Goal: Information Seeking & Learning: Compare options

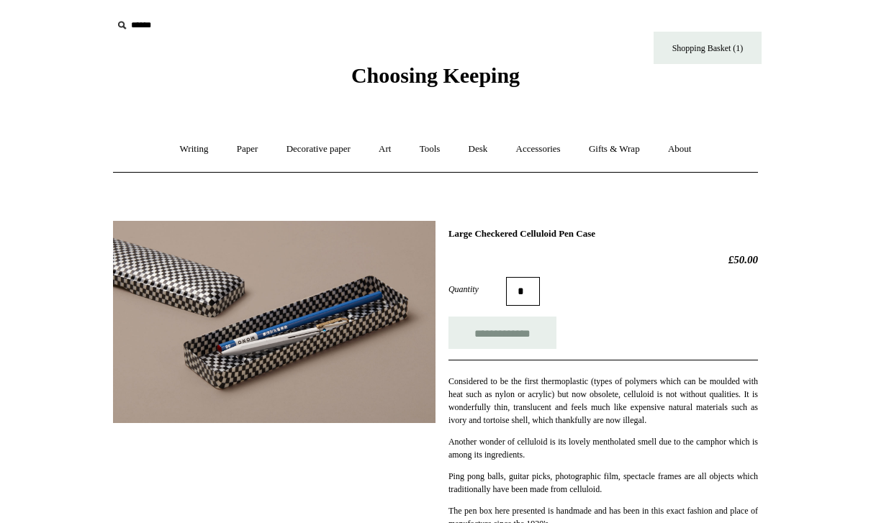
click at [177, 150] on link "Writing +" at bounding box center [194, 149] width 55 height 38
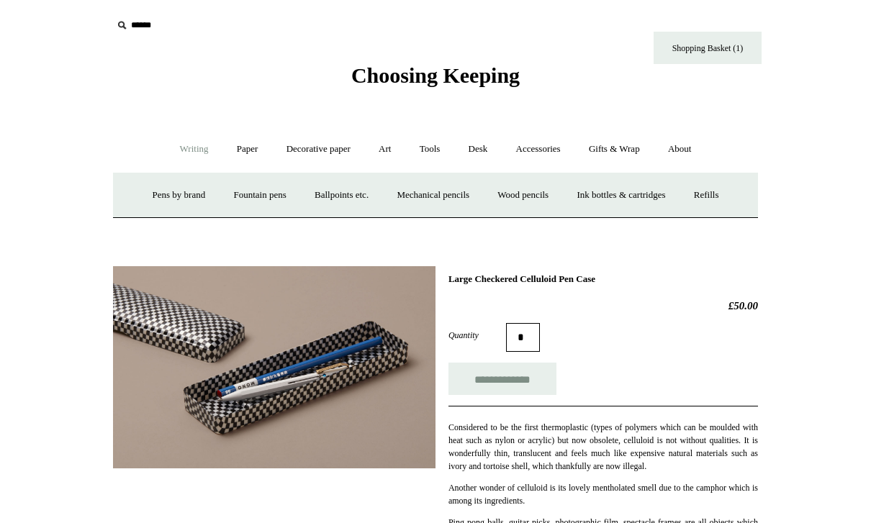
click at [328, 194] on link "Ballpoints etc. +" at bounding box center [342, 195] width 80 height 38
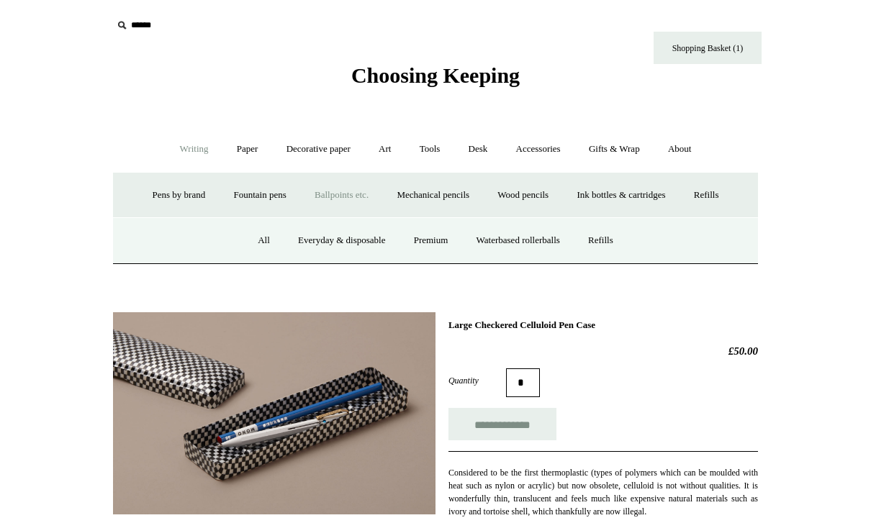
click at [247, 229] on link "All" at bounding box center [264, 241] width 38 height 38
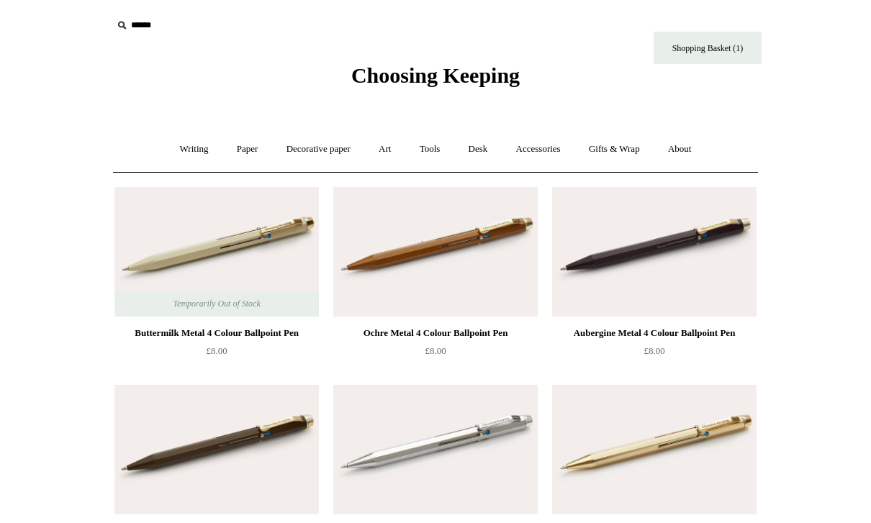
click at [176, 162] on link "Writing +" at bounding box center [194, 149] width 55 height 38
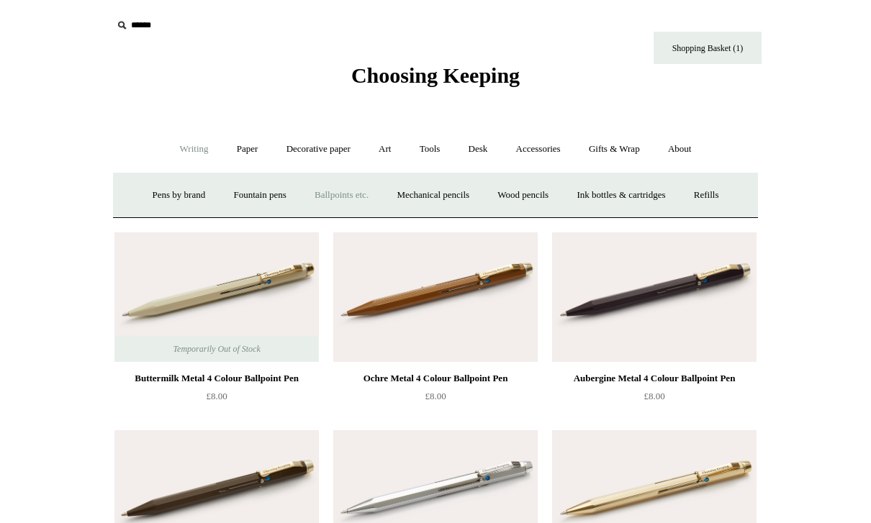
click at [423, 207] on link "Mechanical pencils +" at bounding box center [433, 195] width 99 height 38
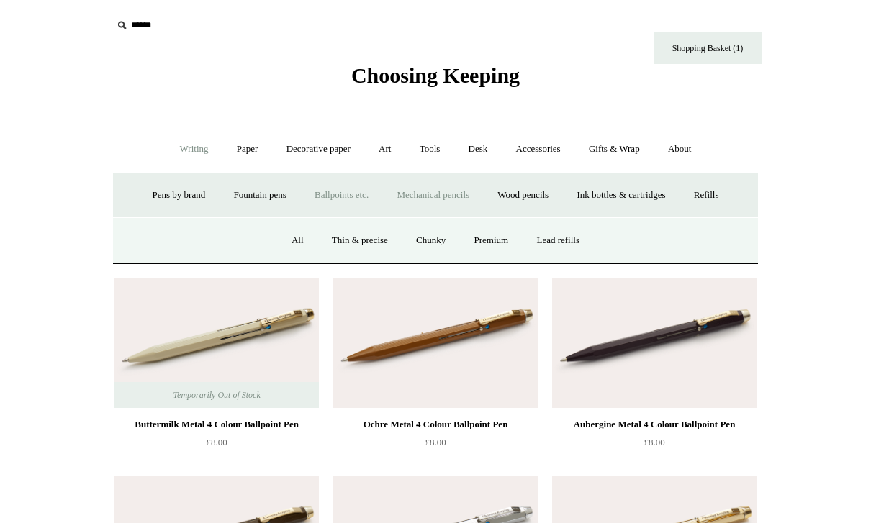
click at [279, 230] on link "All" at bounding box center [298, 241] width 38 height 38
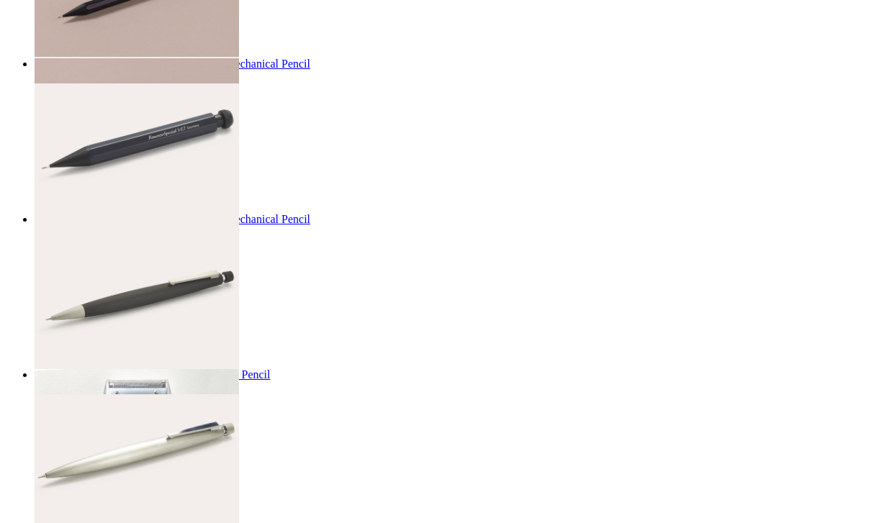
scroll to position [3151, 0]
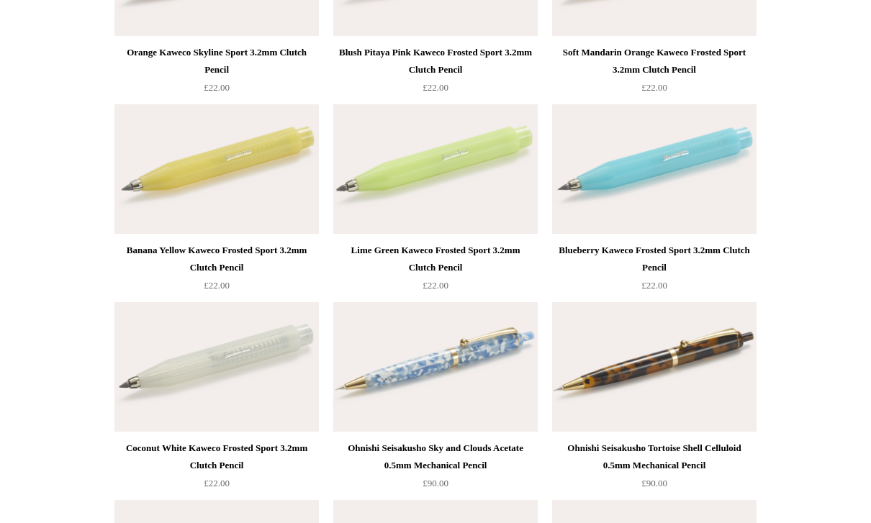
scroll to position [1865, 0]
click at [514, 333] on img at bounding box center [435, 367] width 204 height 130
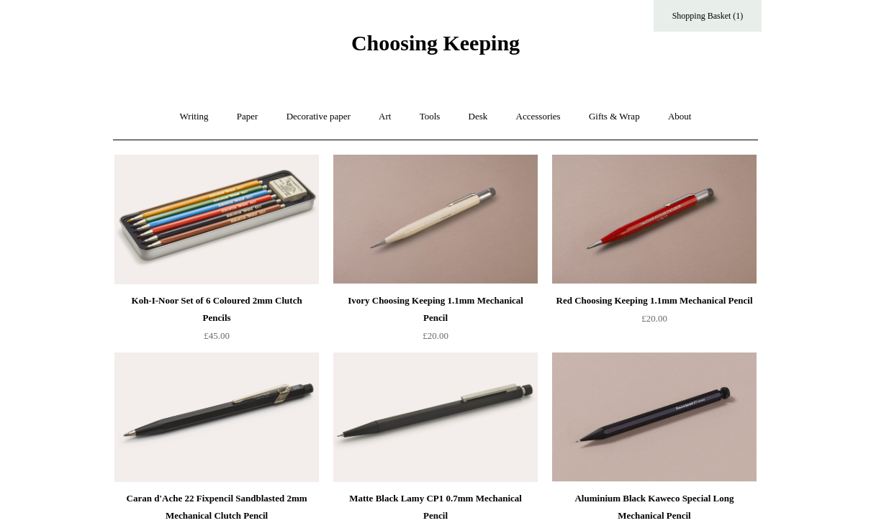
scroll to position [0, 0]
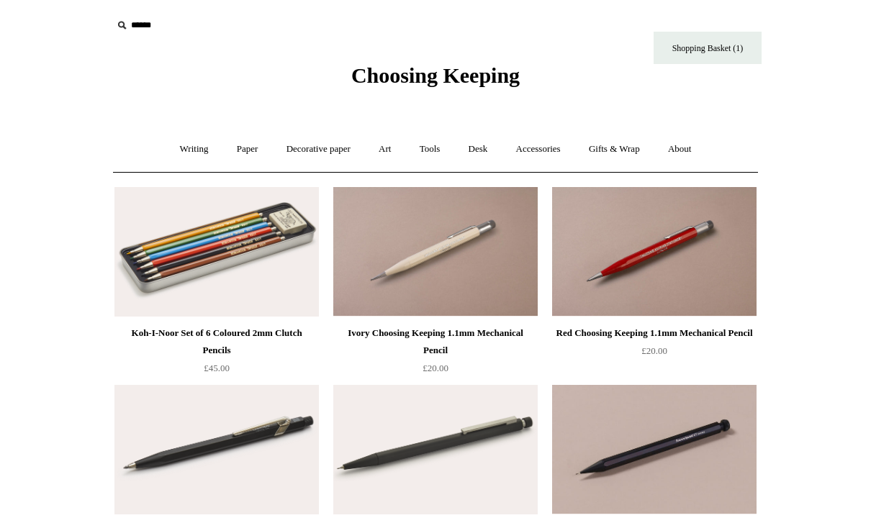
click at [200, 138] on link "Writing +" at bounding box center [194, 149] width 55 height 38
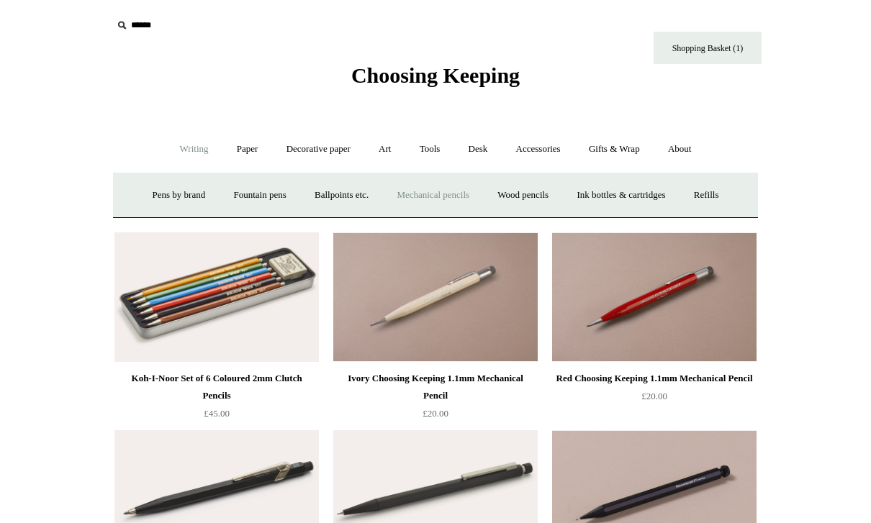
click at [349, 199] on link "Ballpoints etc. +" at bounding box center [342, 195] width 80 height 38
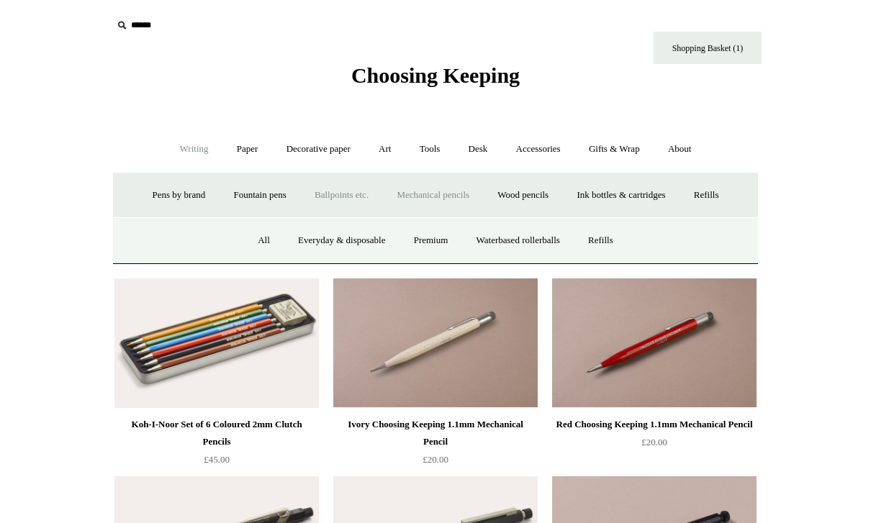
click at [257, 245] on link "All" at bounding box center [264, 241] width 38 height 38
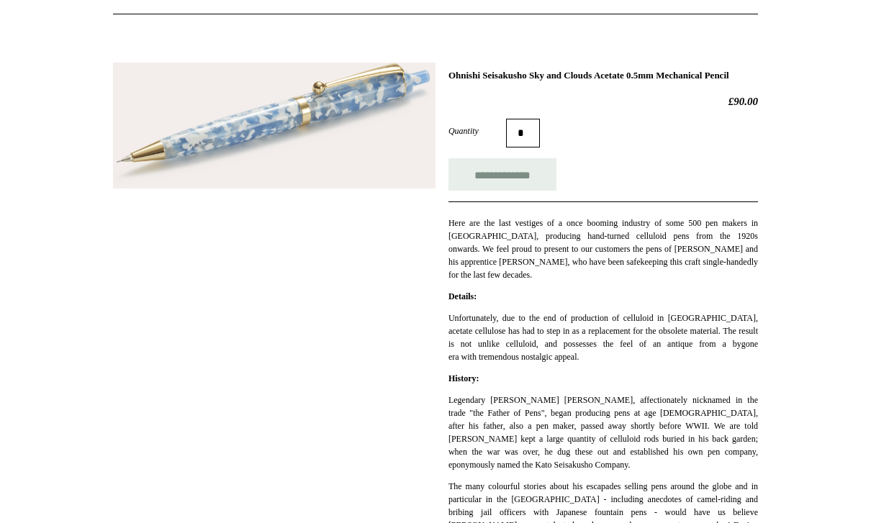
scroll to position [140, 0]
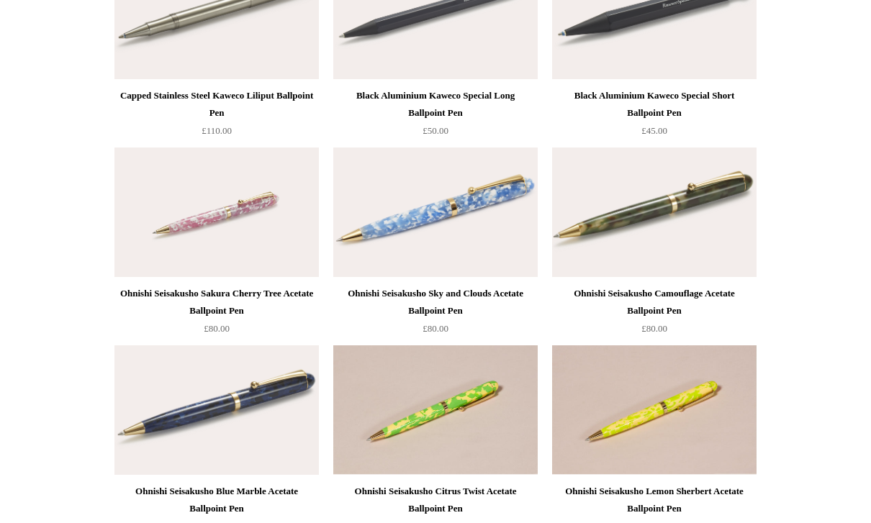
scroll to position [3824, 0]
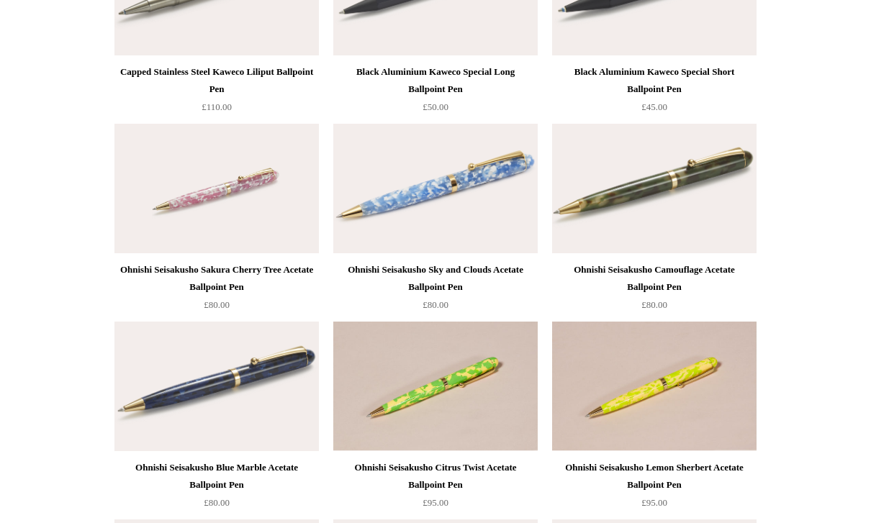
click at [465, 158] on img at bounding box center [435, 190] width 204 height 130
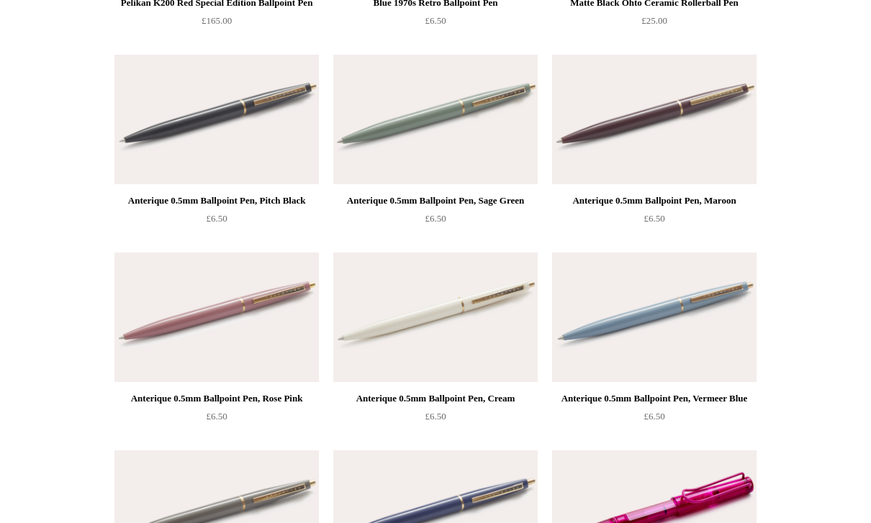
scroll to position [6056, 0]
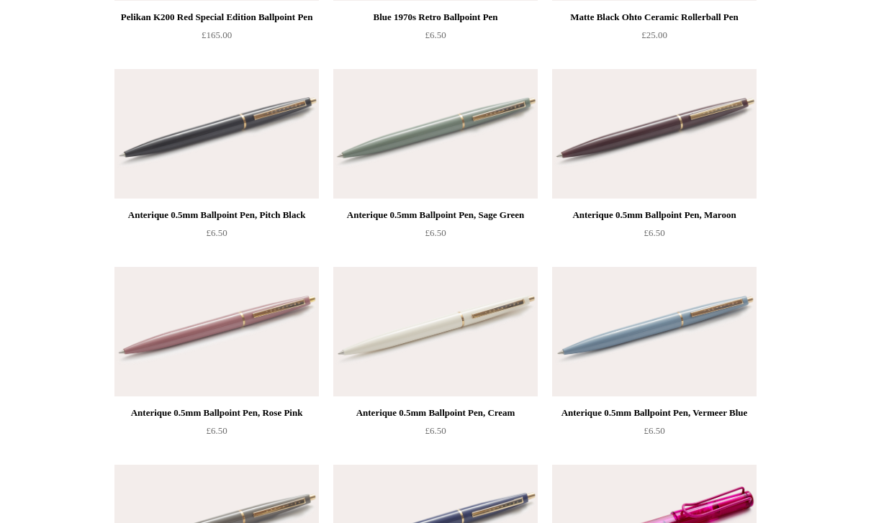
click at [733, 191] on img at bounding box center [654, 134] width 204 height 130
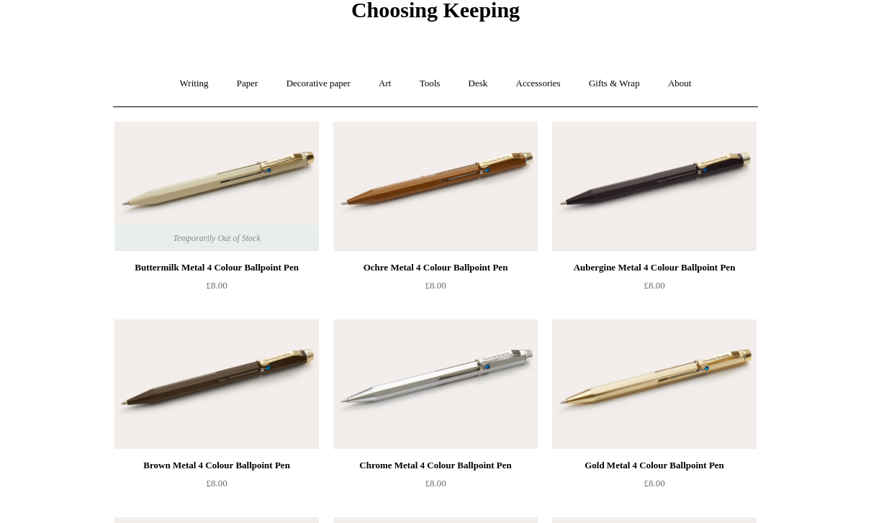
scroll to position [66, 0]
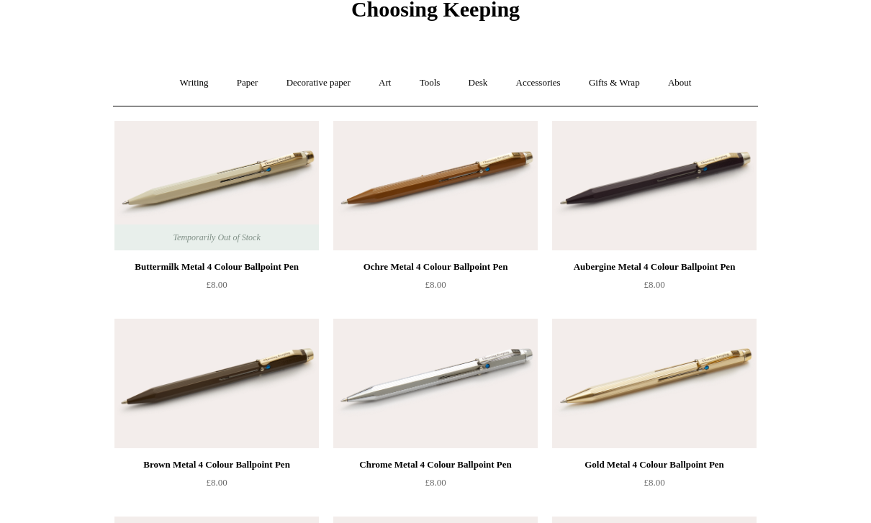
click at [173, 179] on img at bounding box center [216, 187] width 204 height 130
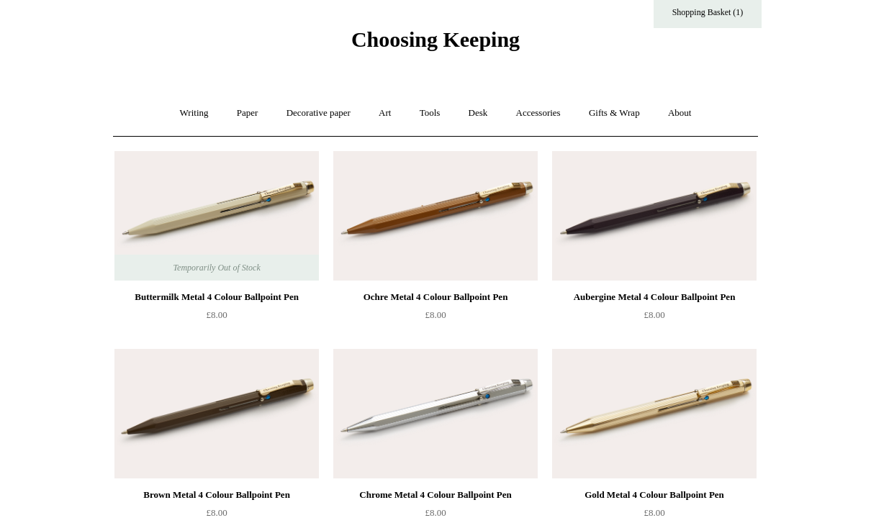
scroll to position [32, 0]
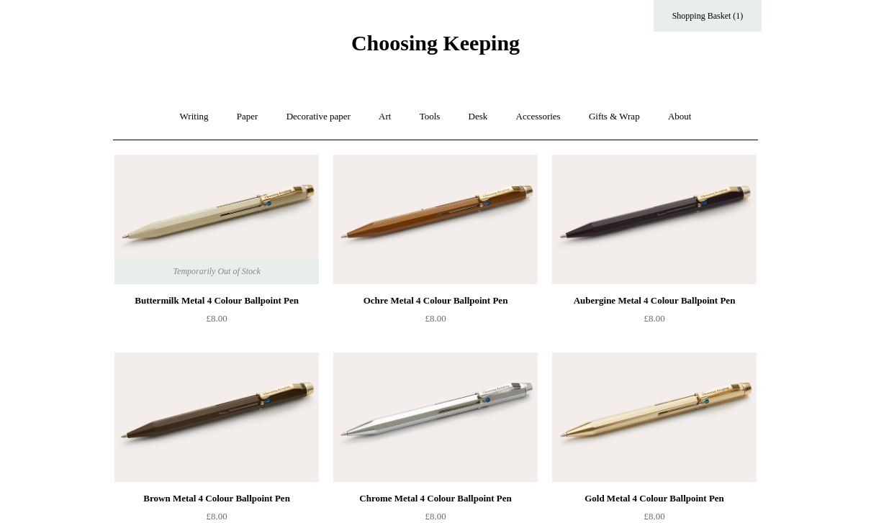
click at [187, 133] on link "Writing +" at bounding box center [194, 117] width 55 height 38
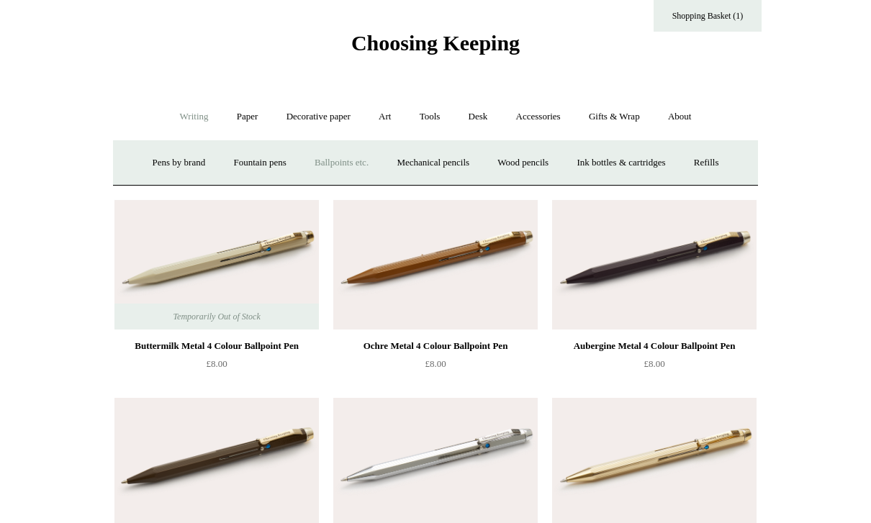
click at [335, 156] on link "Ballpoints etc. +" at bounding box center [342, 163] width 80 height 38
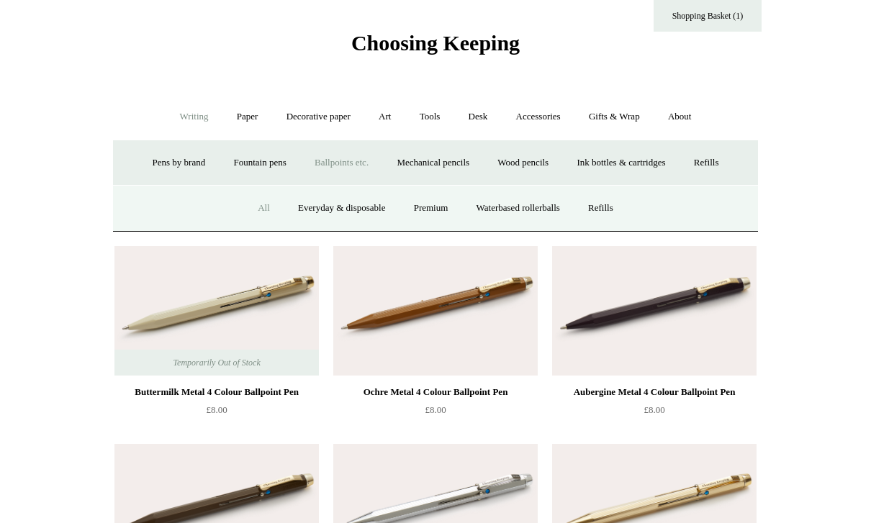
click at [252, 210] on link "All" at bounding box center [264, 208] width 38 height 38
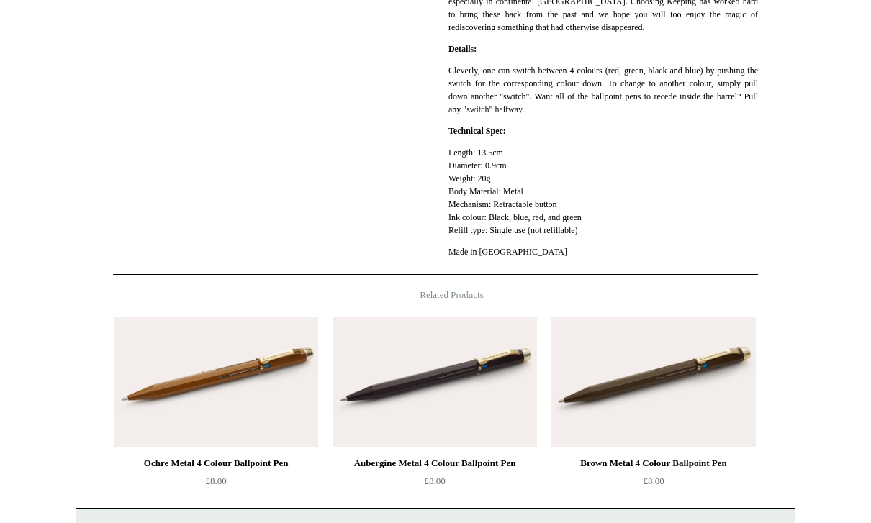
scroll to position [306, 0]
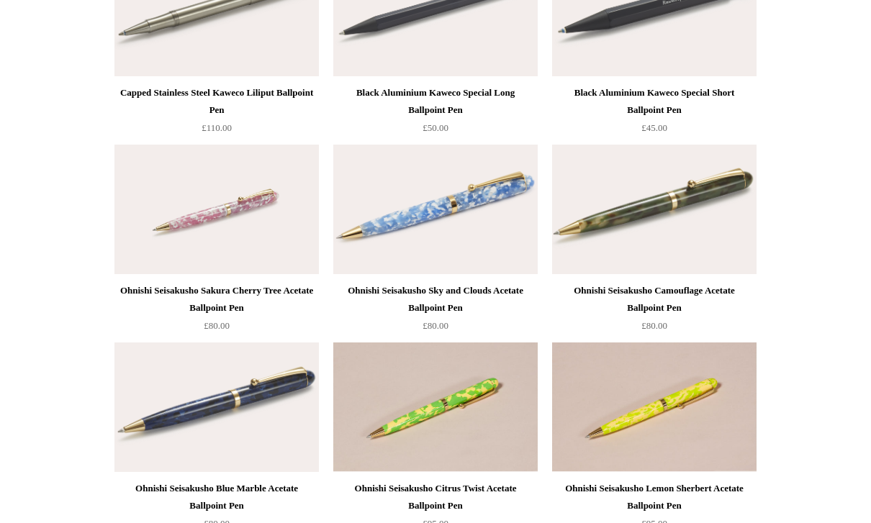
scroll to position [3814, 0]
